Goal: Entertainment & Leisure: Consume media (video, audio)

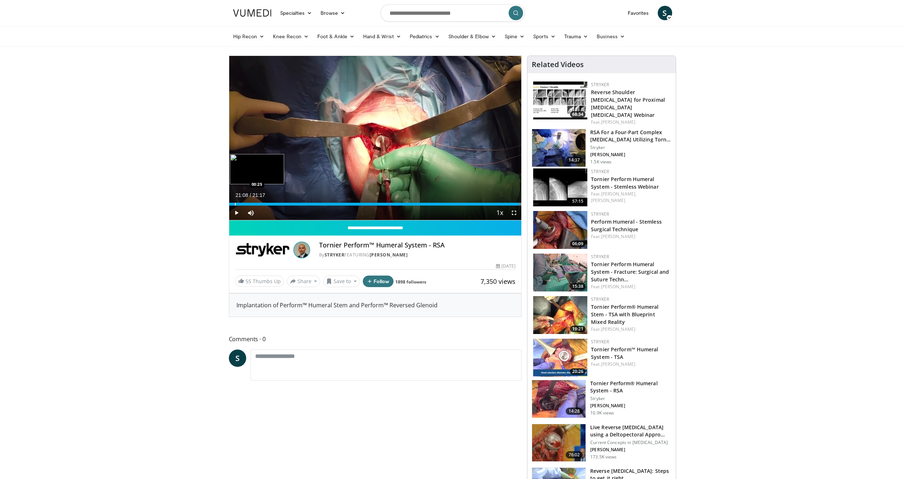
click at [235, 202] on div "Loaded : 100.00% 21:08 00:25" at bounding box center [375, 202] width 292 height 7
click at [519, 217] on span "Video Player" at bounding box center [514, 213] width 14 height 14
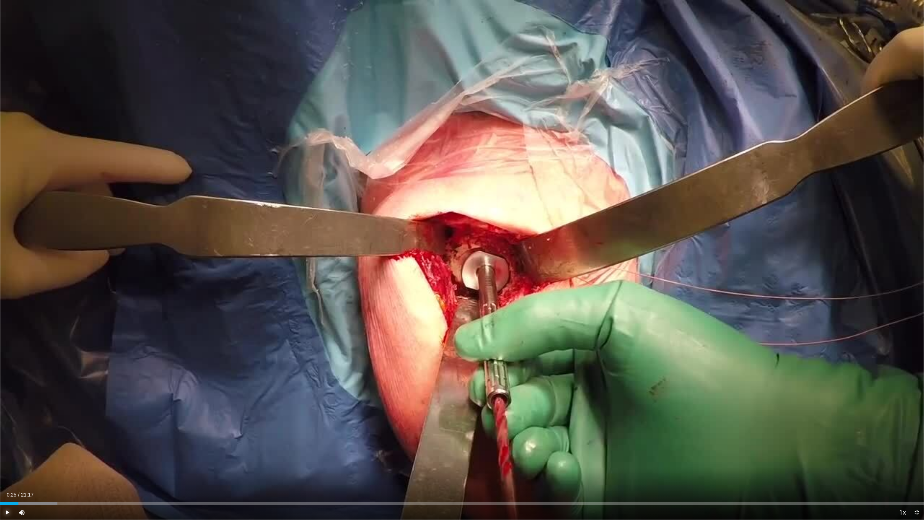
click at [7, 479] on span "Video Player" at bounding box center [7, 512] width 14 height 14
click at [56, 479] on div "Progress Bar" at bounding box center [56, 503] width 1 height 3
click at [185, 479] on div "Progress Bar" at bounding box center [185, 503] width 1 height 3
click at [348, 479] on div "Progress Bar" at bounding box center [348, 503] width 1 height 3
click at [366, 479] on div "Progress Bar" at bounding box center [366, 503] width 1 height 3
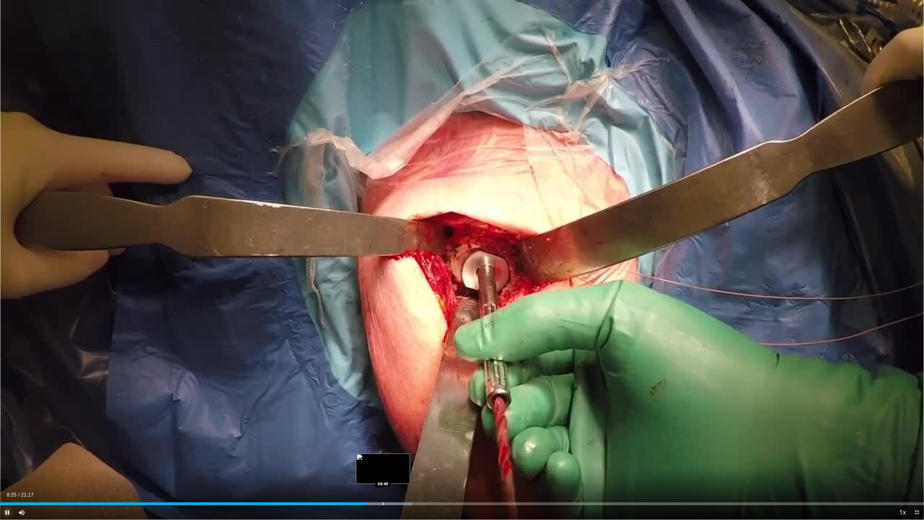
click at [383, 479] on div "Progress Bar" at bounding box center [379, 503] width 68 height 3
click at [383, 479] on div "Loaded : 45.03% 08:49 08:49" at bounding box center [462, 503] width 924 height 3
click at [395, 479] on video-js "**********" at bounding box center [462, 260] width 924 height 520
click at [396, 479] on div "Progress Bar" at bounding box center [396, 503] width 1 height 3
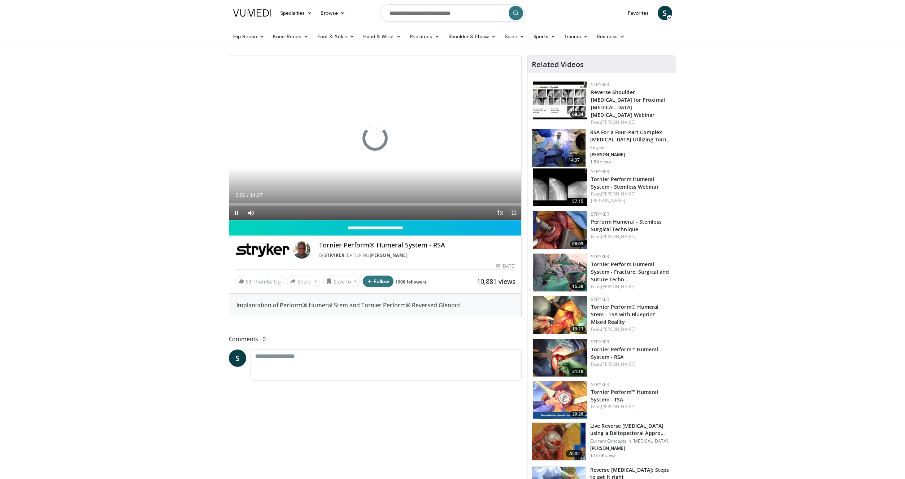
click at [512, 217] on span "Video Player" at bounding box center [514, 213] width 14 height 14
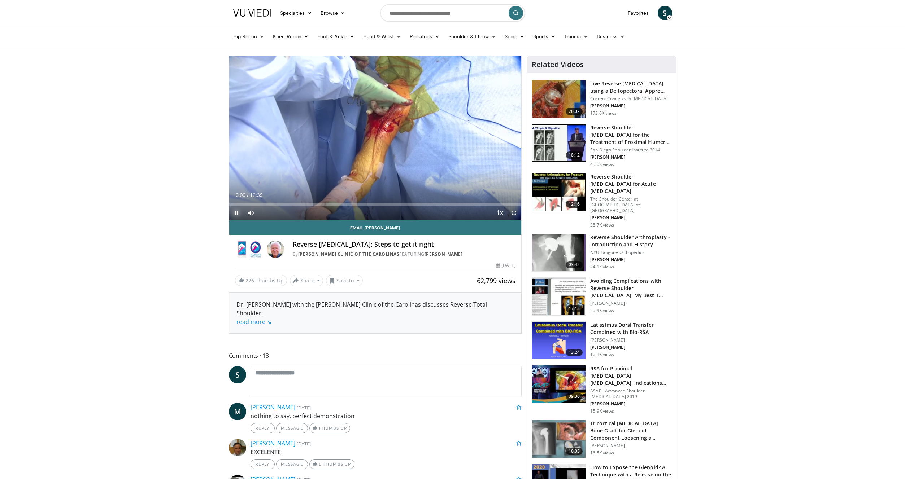
click at [234, 213] on span "Video Player" at bounding box center [236, 213] width 14 height 14
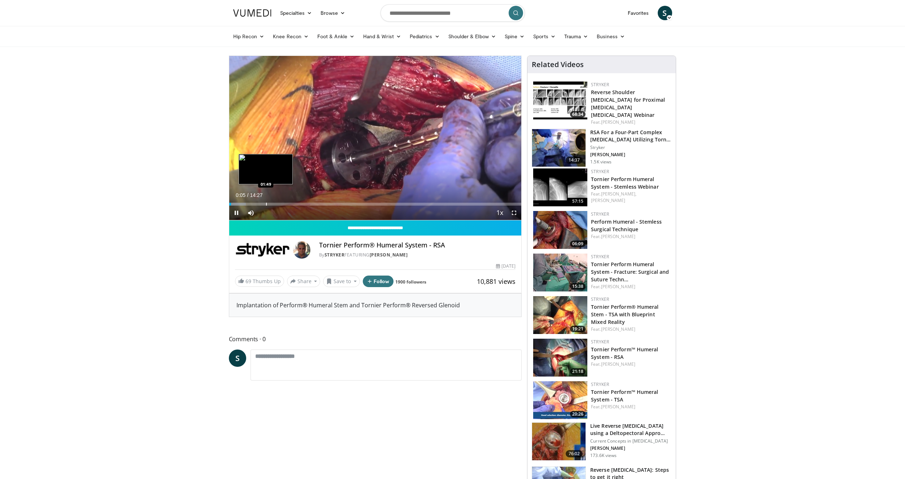
click at [266, 204] on div "Progress Bar" at bounding box center [266, 204] width 1 height 3
click at [236, 214] on span "Video Player" at bounding box center [236, 213] width 14 height 14
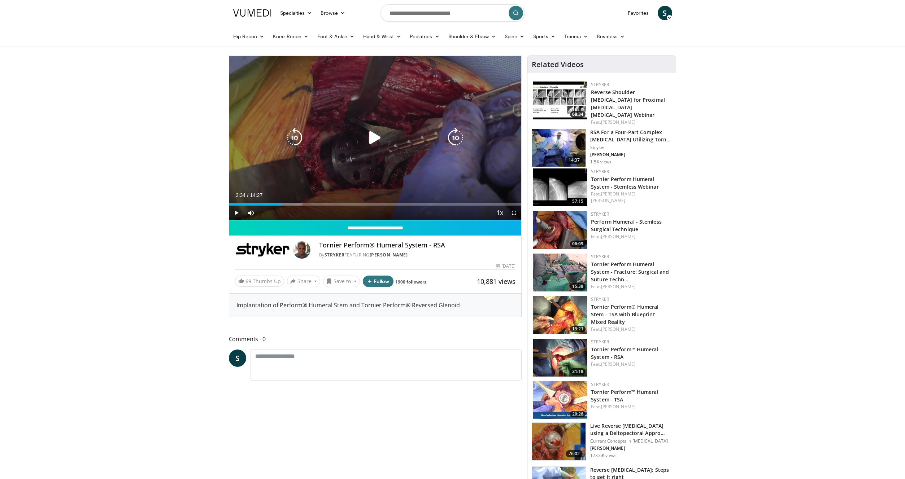
click at [465, 81] on div "10 seconds Tap to unmute" at bounding box center [375, 138] width 292 height 164
click at [382, 143] on icon "Video Player" at bounding box center [375, 138] width 20 height 20
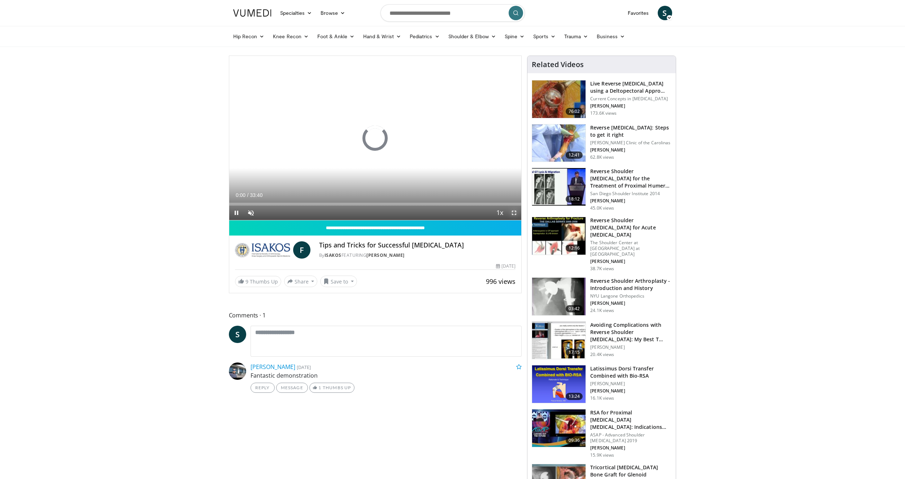
click at [511, 213] on span "Video Player" at bounding box center [514, 213] width 14 height 14
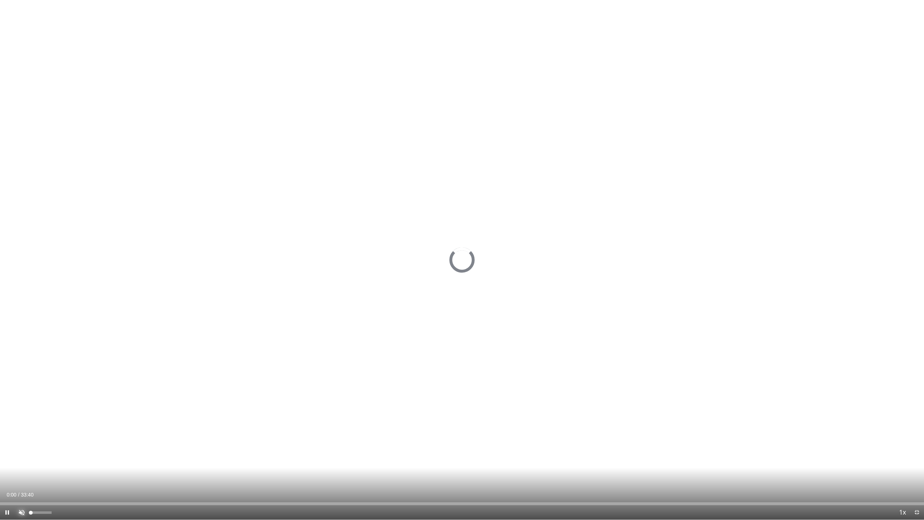
click at [27, 479] on span "Video Player" at bounding box center [21, 512] width 14 height 14
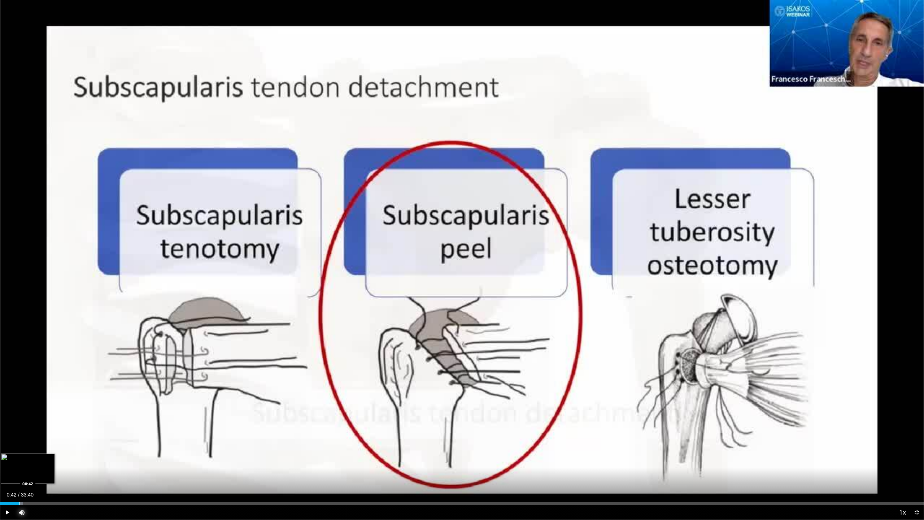
click at [19, 479] on div "Progress Bar" at bounding box center [19, 503] width 1 height 3
click at [38, 479] on div "Loaded : 4.45% 00:45 01:23" at bounding box center [462, 501] width 924 height 7
click at [48, 479] on div "Progress Bar" at bounding box center [48, 503] width 1 height 3
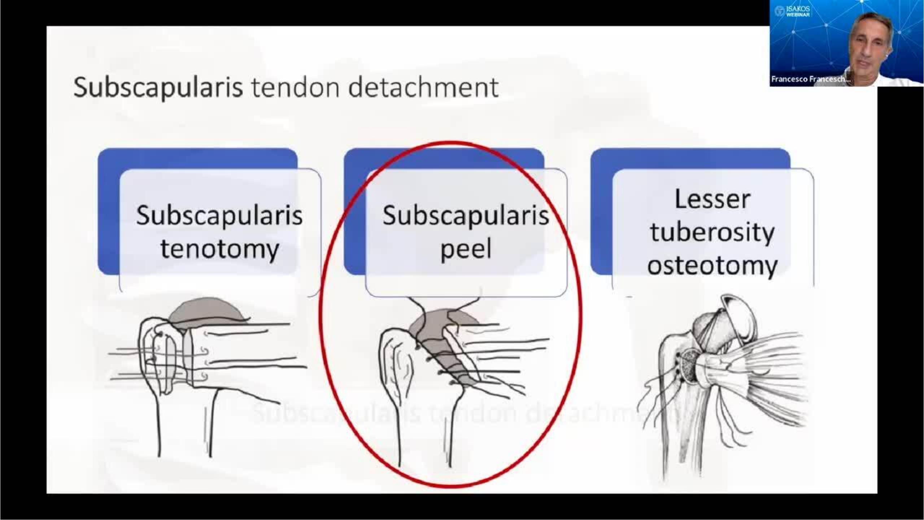
click at [50, 479] on div "Progress Bar" at bounding box center [49, 503] width 1 height 3
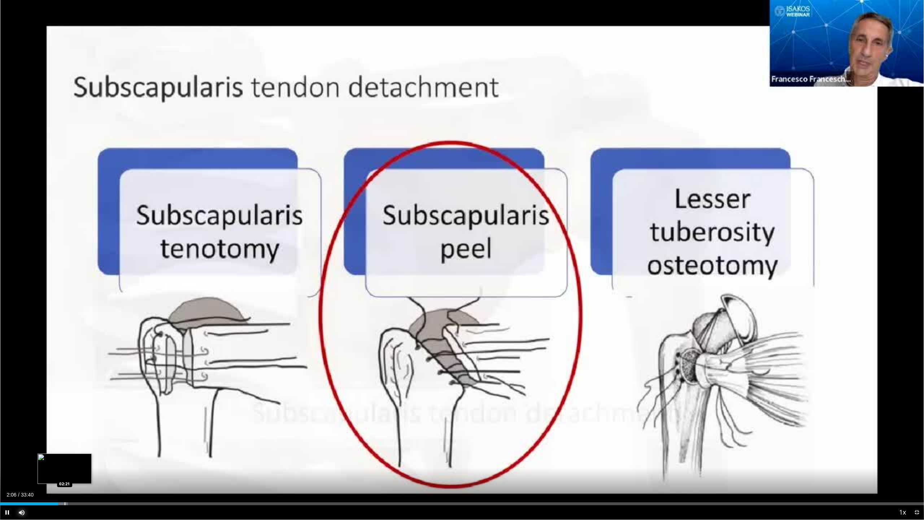
click at [65, 479] on div "Progress Bar" at bounding box center [65, 503] width 1 height 3
click at [73, 479] on div "Progress Bar" at bounding box center [73, 503] width 1 height 3
click at [89, 479] on div "Current Time 2:57 / Duration 33:40 Pause Skip Backward Skip Forward Mute 100% L…" at bounding box center [462, 512] width 924 height 14
click at [92, 479] on div "Progress Bar" at bounding box center [92, 503] width 1 height 3
click at [101, 479] on div "Progress Bar" at bounding box center [101, 503] width 1 height 3
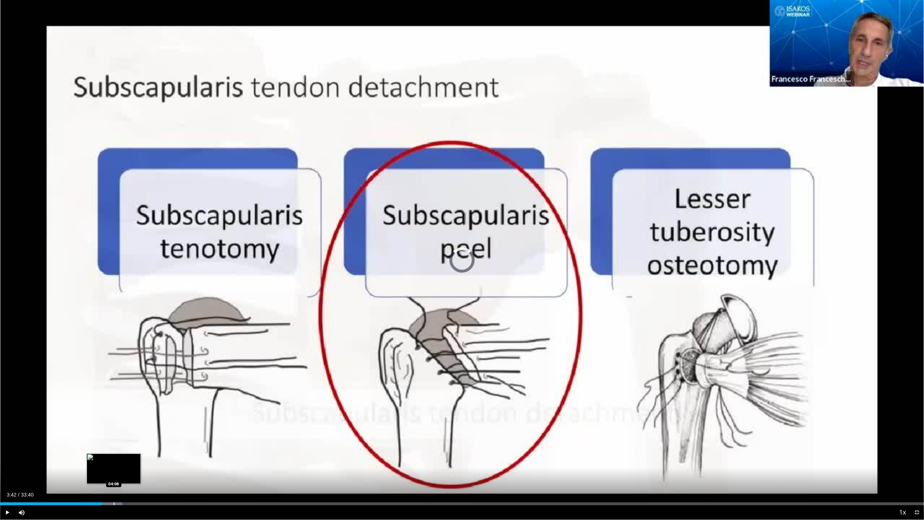
click at [114, 479] on div "Progress Bar" at bounding box center [114, 503] width 1 height 3
click at [115, 479] on div "Progress Bar" at bounding box center [114, 503] width 1 height 3
click at [169, 479] on div "Progress Bar" at bounding box center [169, 503] width 1 height 3
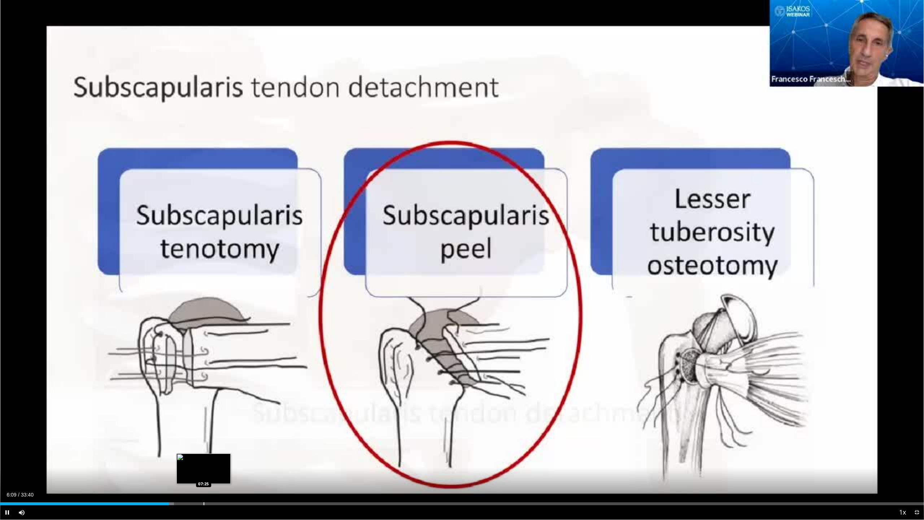
click at [204, 479] on div "Progress Bar" at bounding box center [204, 503] width 1 height 3
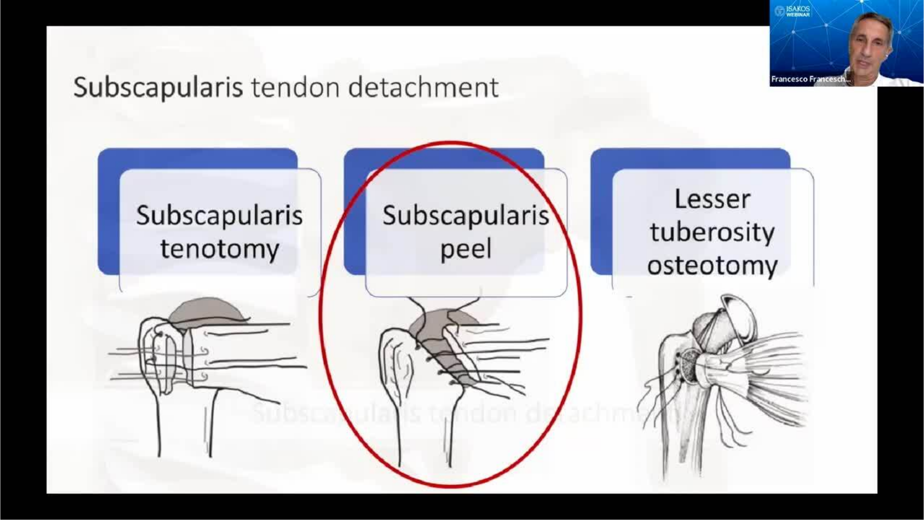
click at [252, 479] on div "10 seconds Tap to unmute" at bounding box center [462, 259] width 924 height 519
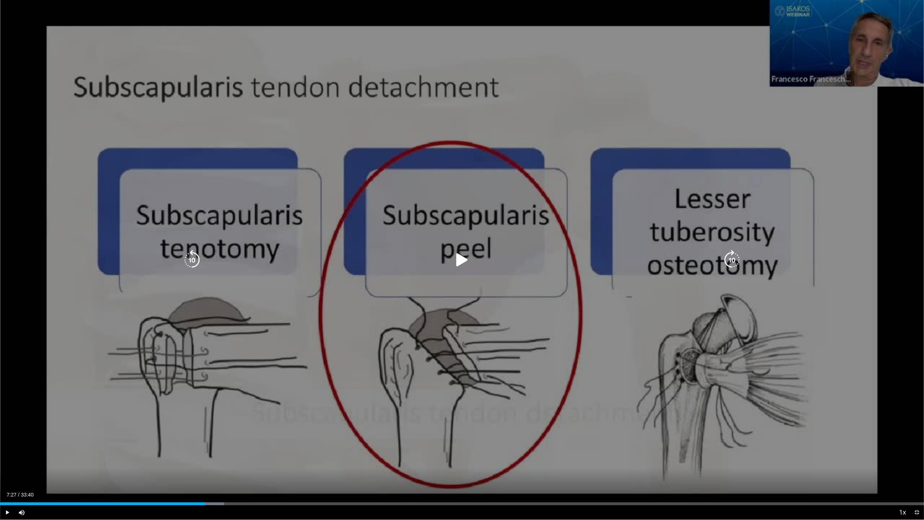
click at [248, 471] on div "10 seconds Tap to unmute" at bounding box center [462, 259] width 924 height 519
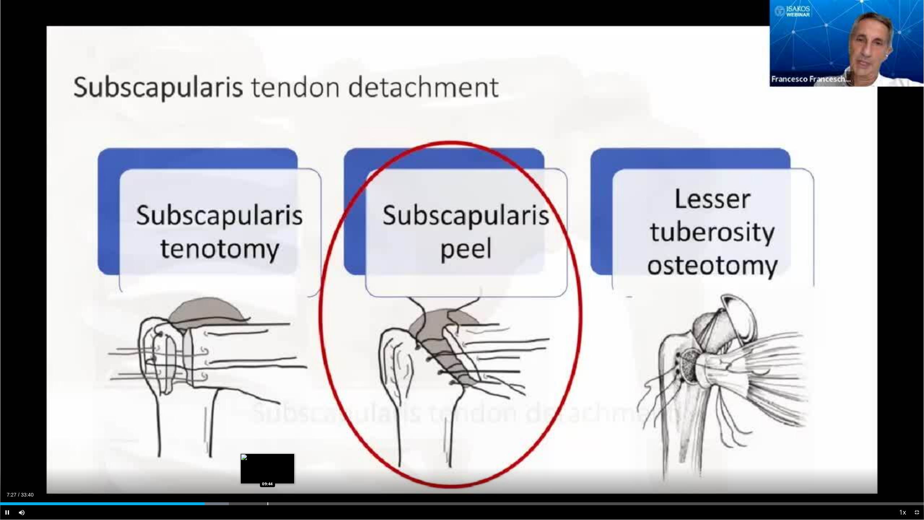
click at [267, 479] on div "Loaded : 24.75% 07:27 09:44" at bounding box center [462, 501] width 924 height 7
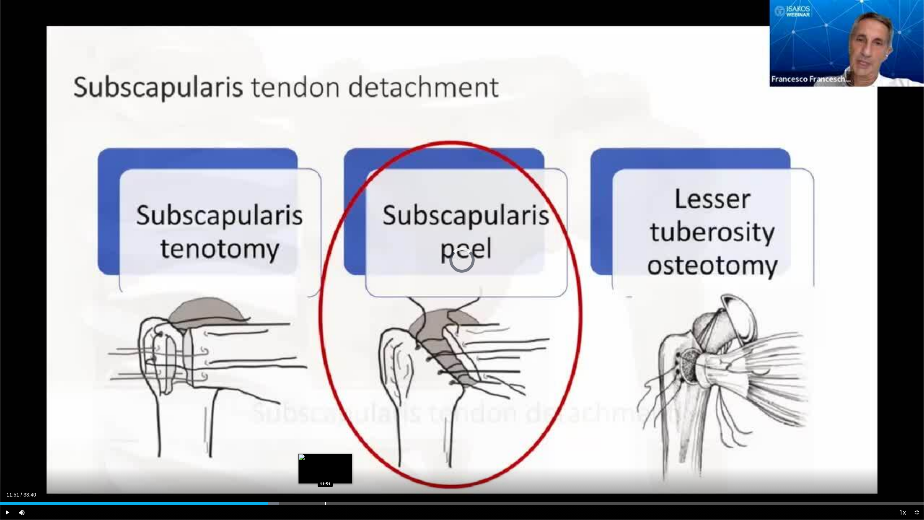
click at [325, 479] on div "Progress Bar" at bounding box center [325, 503] width 1 height 3
click at [319, 479] on div "Progress Bar" at bounding box center [319, 503] width 1 height 3
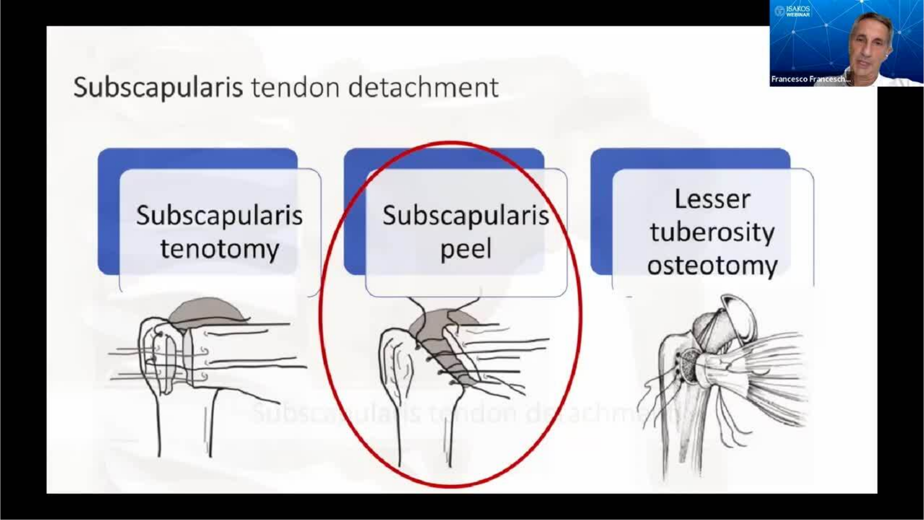
click at [332, 479] on video-js "**********" at bounding box center [462, 260] width 924 height 520
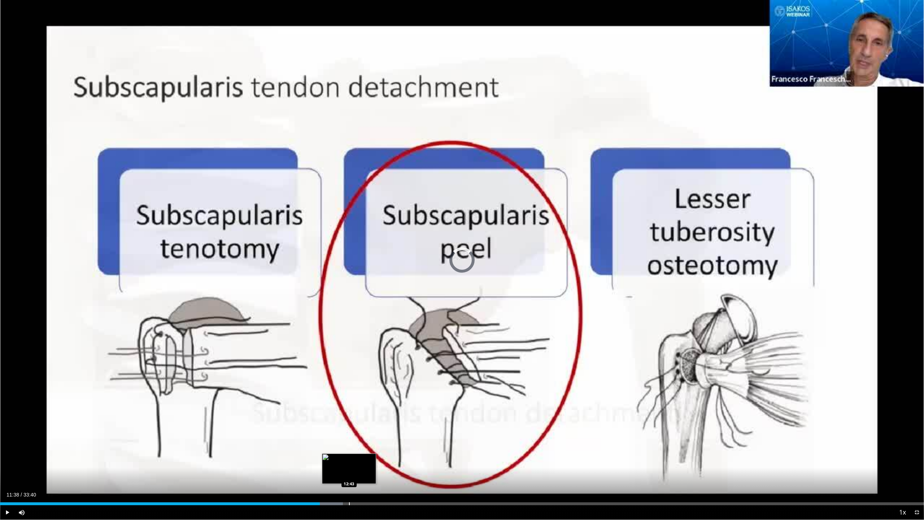
click at [349, 479] on div "Progress Bar" at bounding box center [349, 503] width 1 height 3
click at [358, 479] on div "Loaded : 39.10% 12:46 13:04" at bounding box center [462, 503] width 924 height 3
click at [369, 479] on div "Progress Bar" at bounding box center [369, 503] width 1 height 3
click at [384, 479] on div "Progress Bar" at bounding box center [384, 503] width 1 height 3
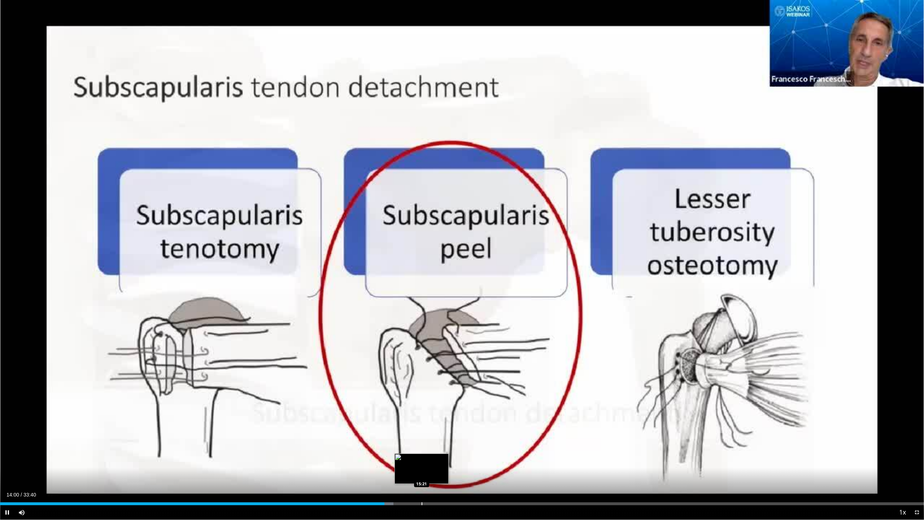
click at [421, 479] on div "Loaded : 42.57% 14:00 15:21" at bounding box center [462, 501] width 924 height 7
click at [475, 479] on div "Progress Bar" at bounding box center [475, 503] width 1 height 3
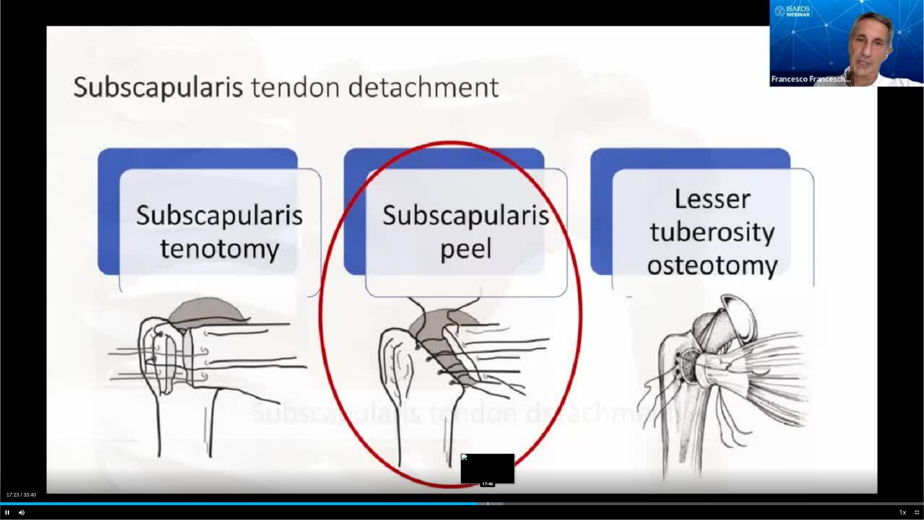
click at [488, 479] on div "Progress Bar" at bounding box center [488, 503] width 1 height 3
click at [535, 479] on div "Progress Bar" at bounding box center [535, 503] width 1 height 3
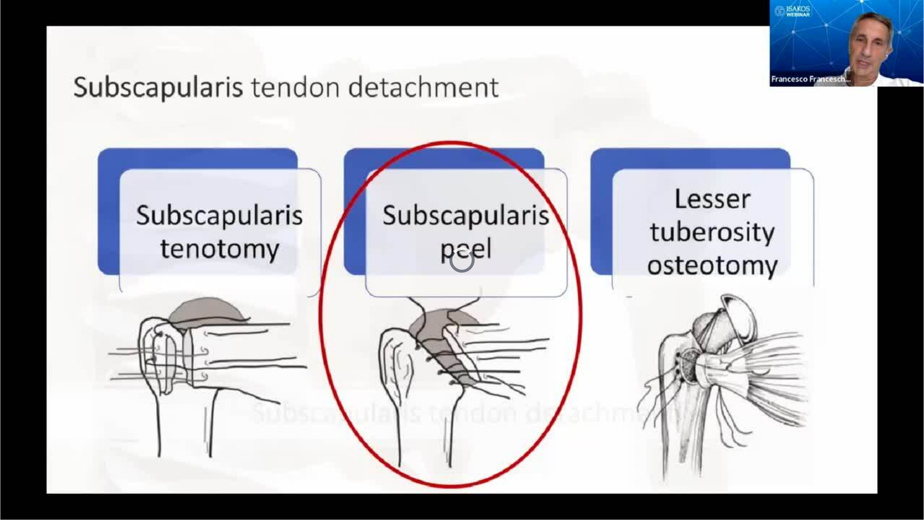
click at [679, 479] on div "10 seconds Tap to unmute" at bounding box center [462, 259] width 924 height 519
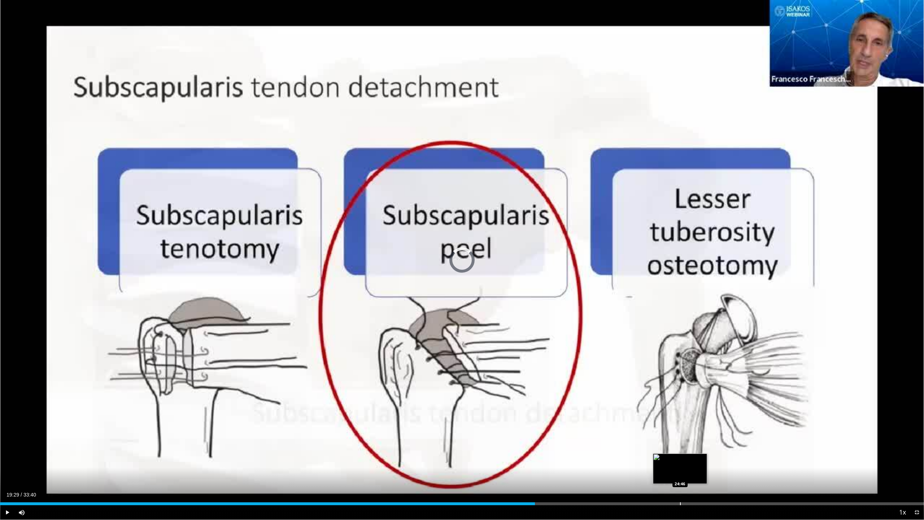
click at [680, 479] on div "Progress Bar" at bounding box center [680, 503] width 1 height 3
click at [656, 479] on div "24:46" at bounding box center [340, 503] width 680 height 3
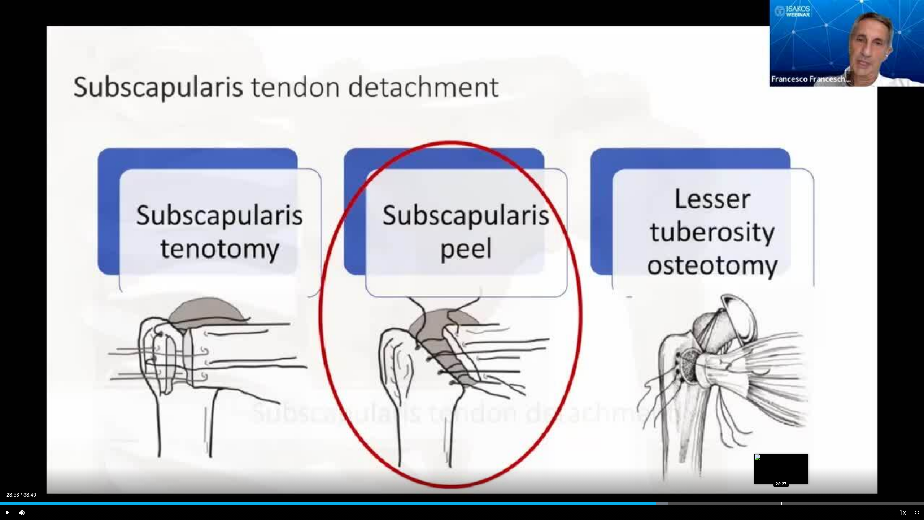
click at [781, 479] on div "Loaded : 72.27% 23:53 28:27" at bounding box center [462, 501] width 924 height 7
click at [792, 479] on div "Progress Bar" at bounding box center [792, 503] width 1 height 3
click at [802, 479] on div "Current Time 28:51 / Duration 33:40 Play Skip Backward Skip Forward Mute 100% L…" at bounding box center [462, 512] width 924 height 14
click at [807, 479] on div "Progress Bar" at bounding box center [807, 503] width 1 height 3
click at [816, 479] on div "Progress Bar" at bounding box center [816, 503] width 1 height 3
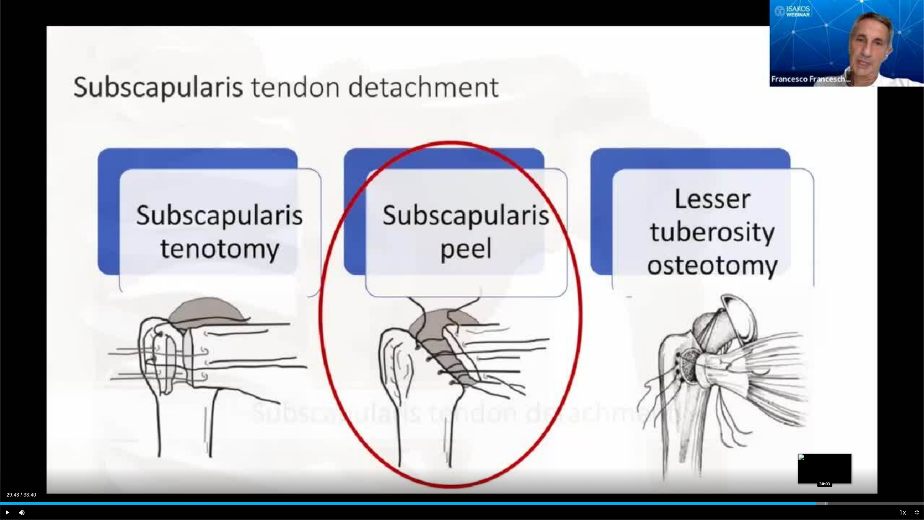
click at [825, 479] on div "Progress Bar" at bounding box center [825, 503] width 1 height 3
click at [864, 479] on div "Loaded : 90.08% 30:03 31:29" at bounding box center [462, 501] width 924 height 7
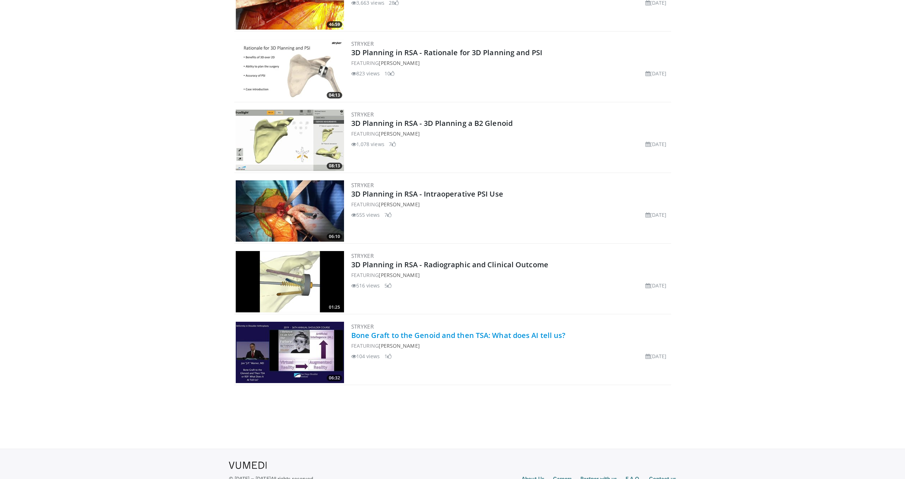
scroll to position [1755, 0]
